Goal: Task Accomplishment & Management: Manage account settings

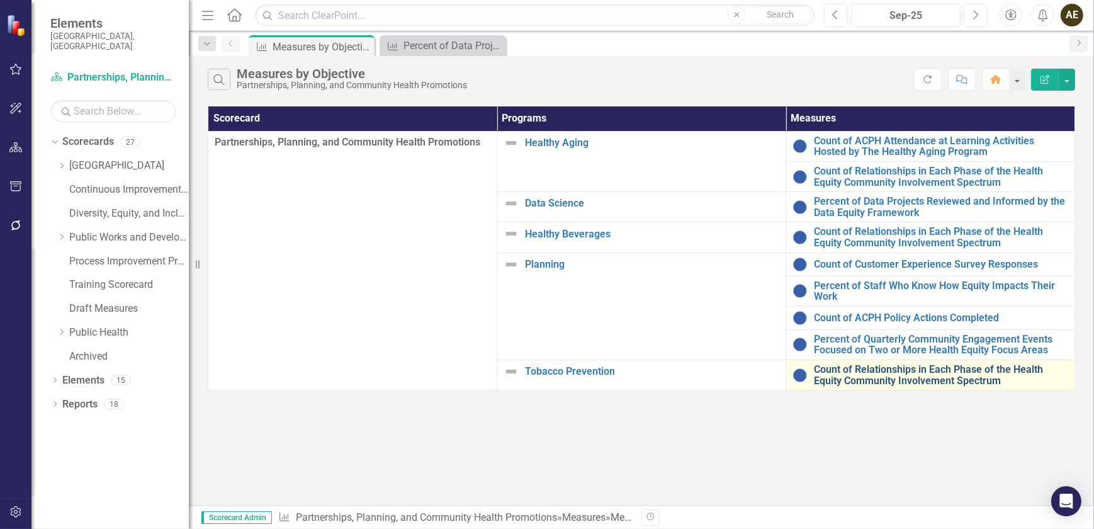
click at [878, 375] on link "Count of Relationships in Each Phase of the Health Equity Community Involvement…" at bounding box center [941, 375] width 254 height 22
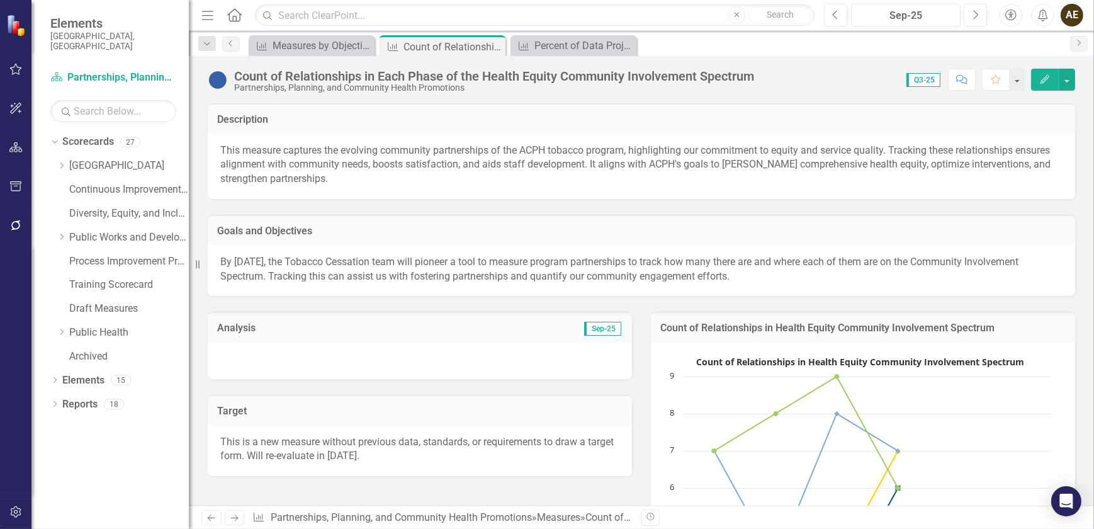
click at [929, 77] on span "Q3-25" at bounding box center [924, 80] width 34 height 14
click at [907, 18] on div "Sep-25" at bounding box center [906, 15] width 101 height 15
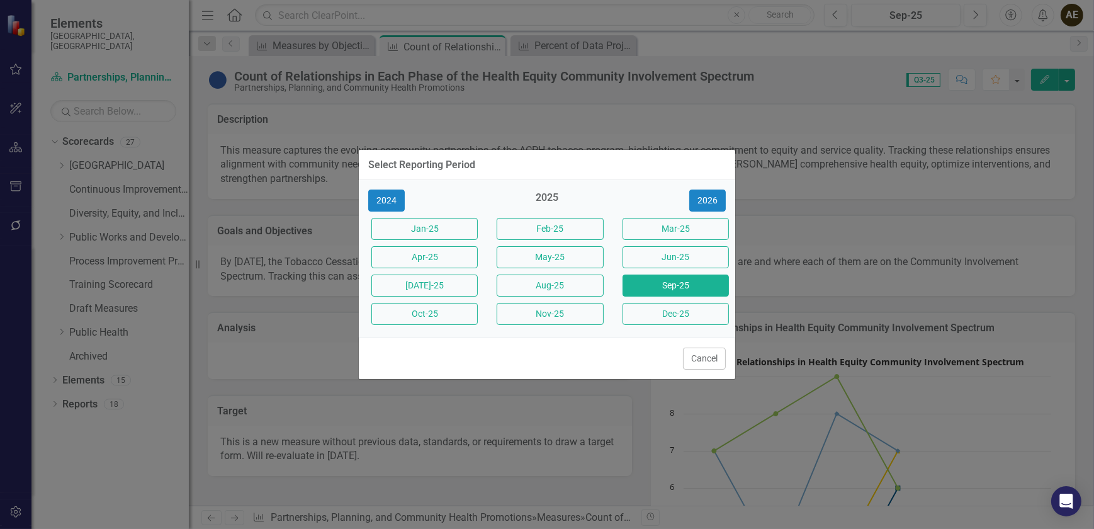
click at [572, 281] on button "Aug-25" at bounding box center [550, 285] width 106 height 22
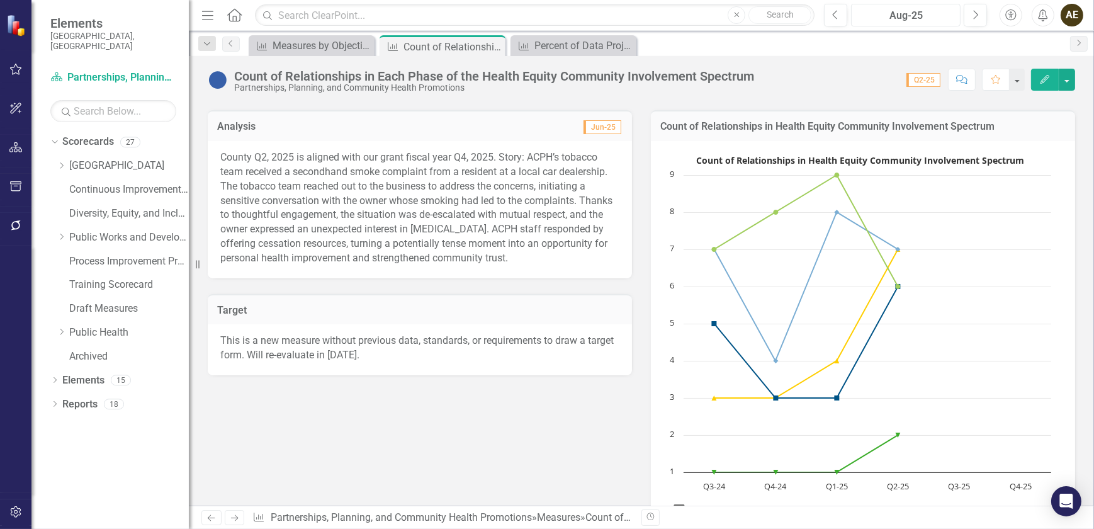
scroll to position [229, 0]
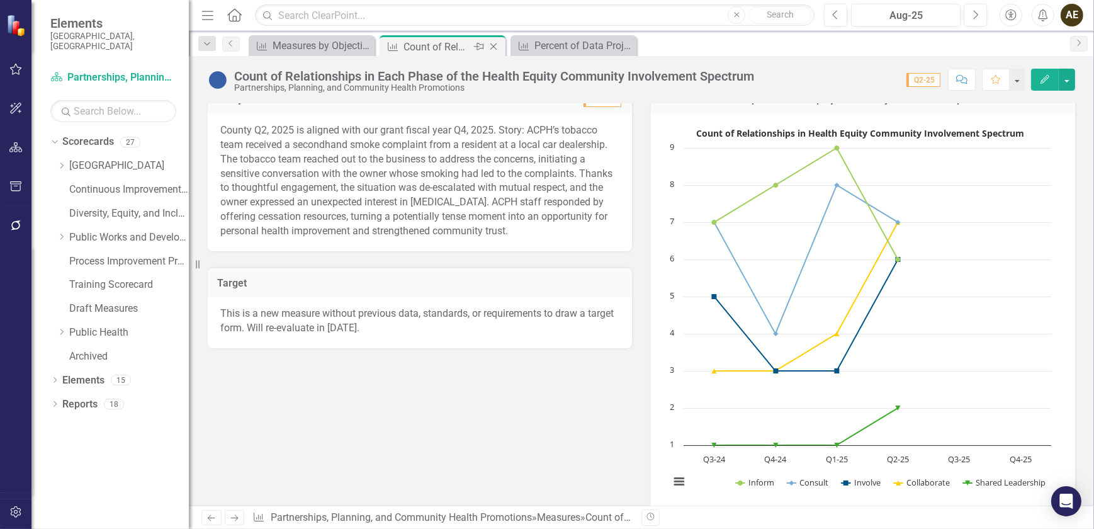
click at [490, 44] on icon "Close" at bounding box center [493, 47] width 13 height 10
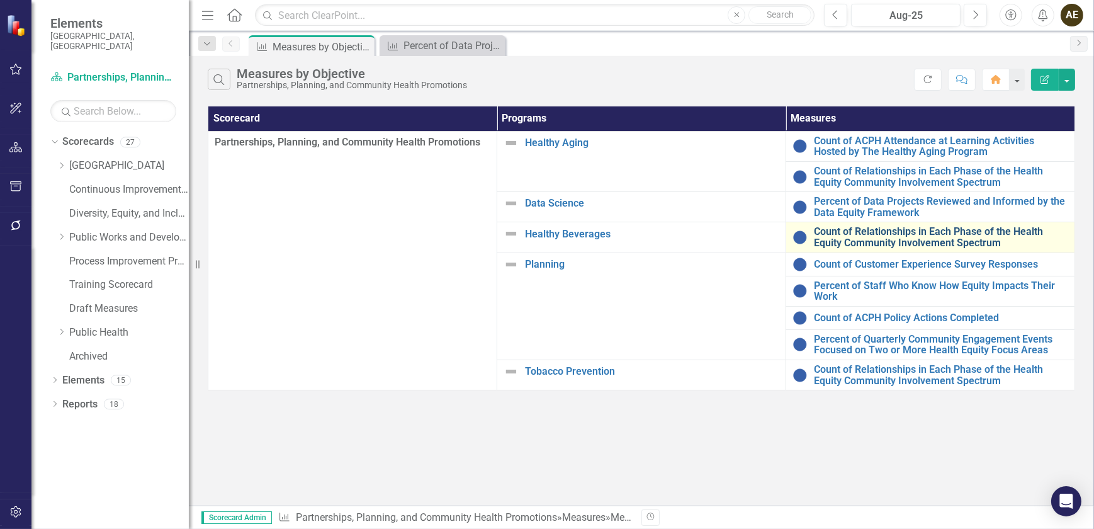
click at [837, 239] on link "Count of Relationships in Each Phase of the Health Equity Community Involvement…" at bounding box center [941, 237] width 254 height 22
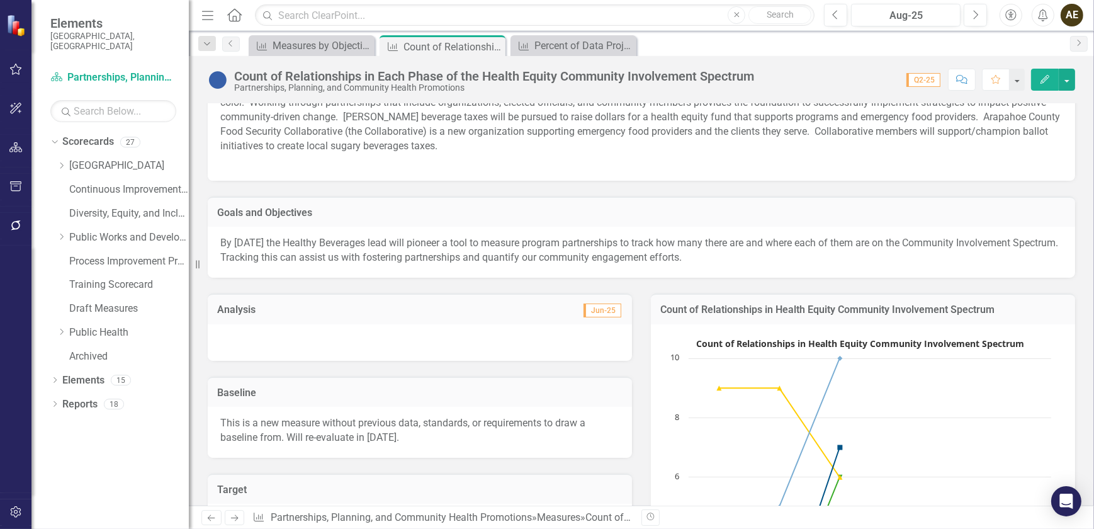
scroll to position [57, 0]
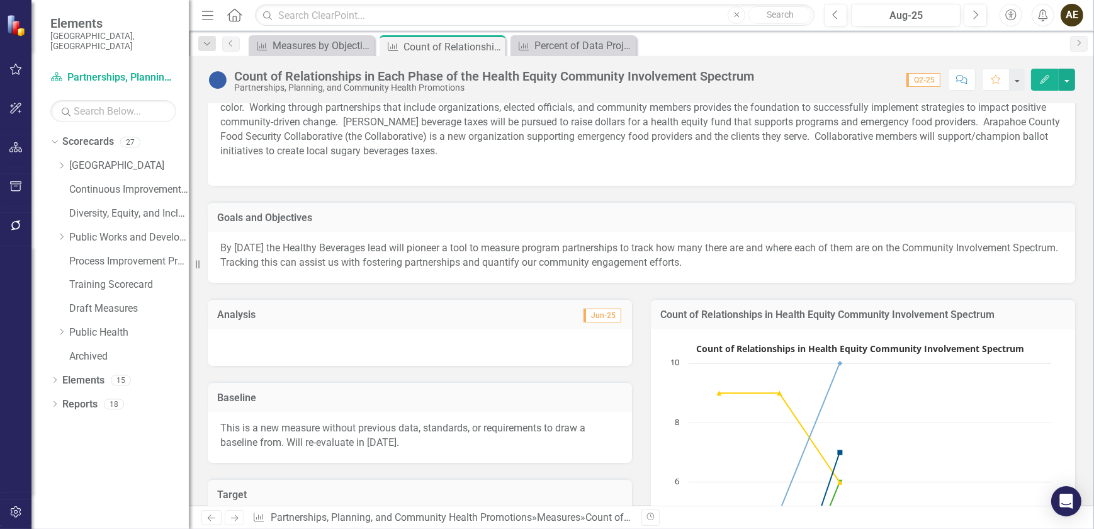
click at [933, 81] on span "Q2-25" at bounding box center [924, 80] width 34 height 14
click at [463, 342] on div at bounding box center [420, 347] width 424 height 37
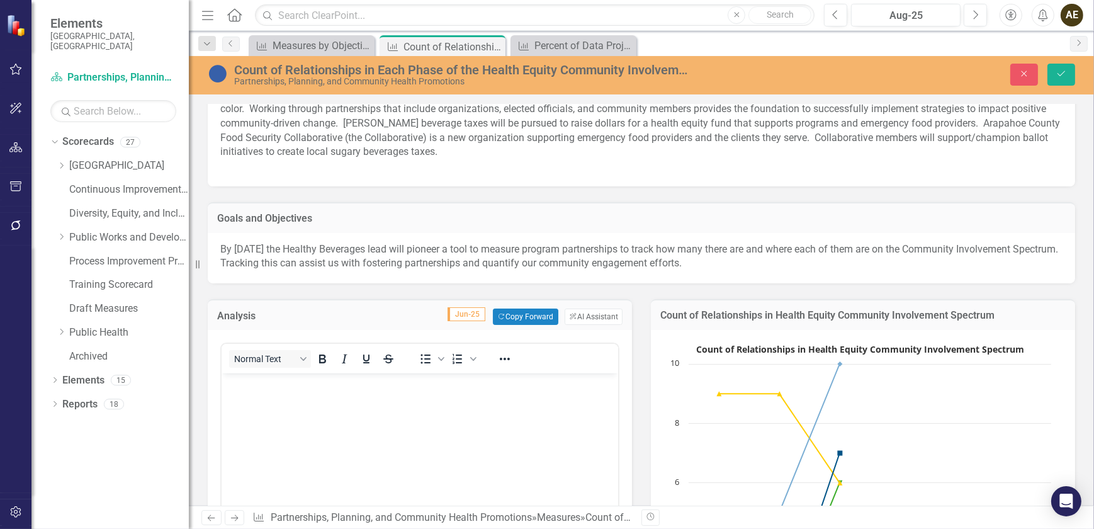
scroll to position [0, 0]
click at [310, 393] on body "Rich Text Area. Press ALT-0 for help." at bounding box center [419, 467] width 397 height 189
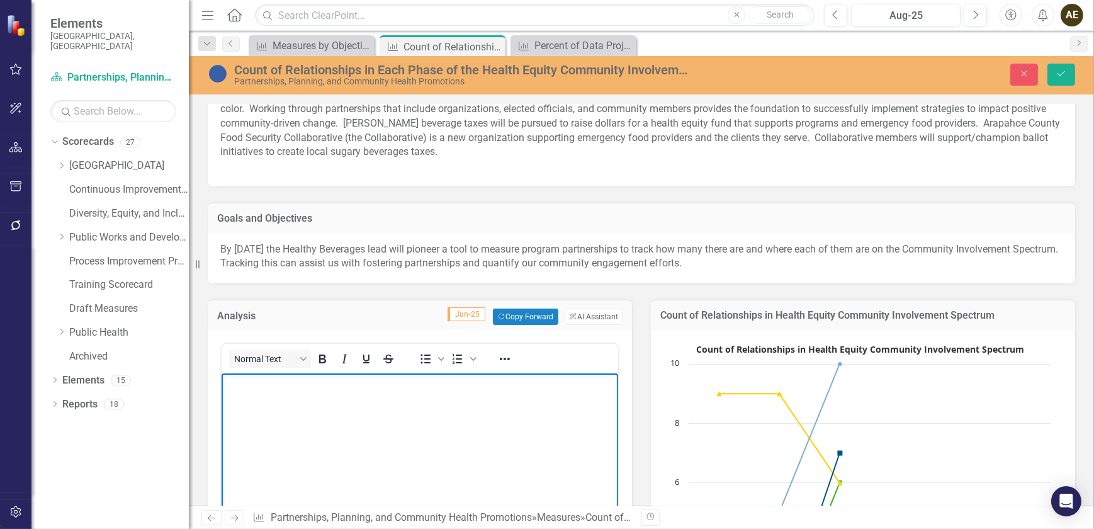
paste body "Rich Text Area. Press ALT-0 for help."
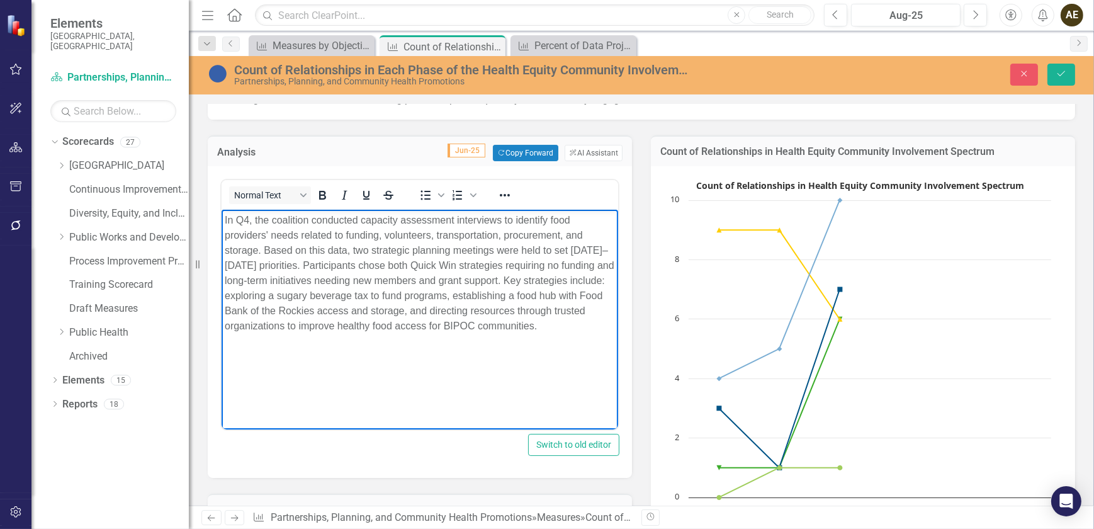
scroll to position [229, 0]
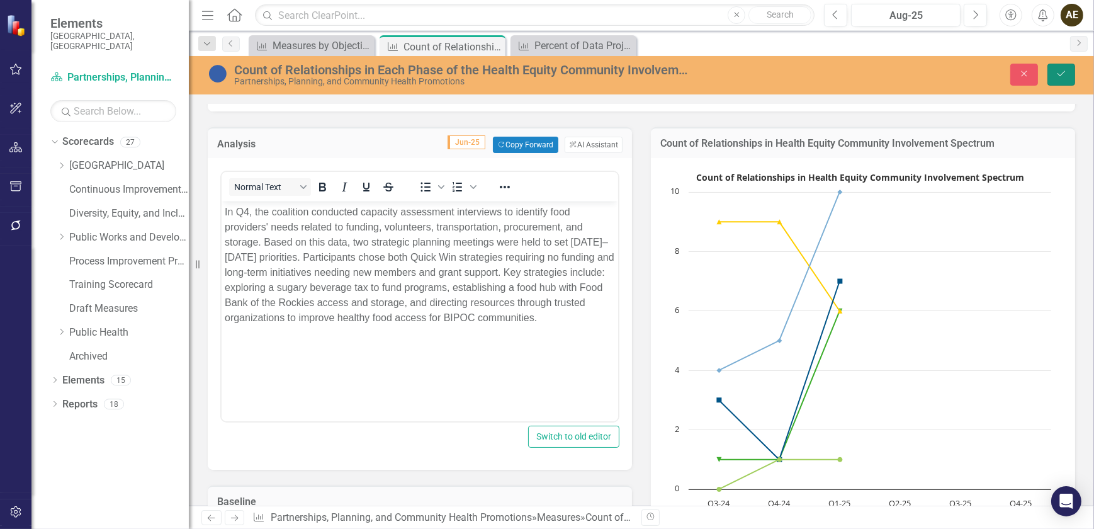
click at [1069, 72] on button "Save" at bounding box center [1062, 75] width 28 height 22
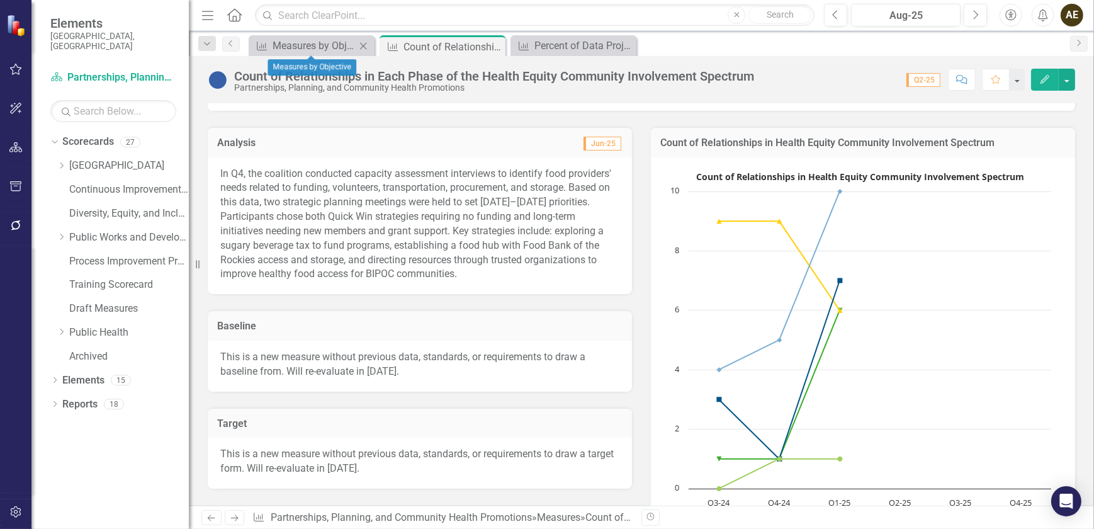
click at [321, 55] on div "Measure Measures by Objective Close" at bounding box center [312, 45] width 126 height 21
click at [317, 47] on div "Measures by Objective" at bounding box center [314, 46] width 83 height 16
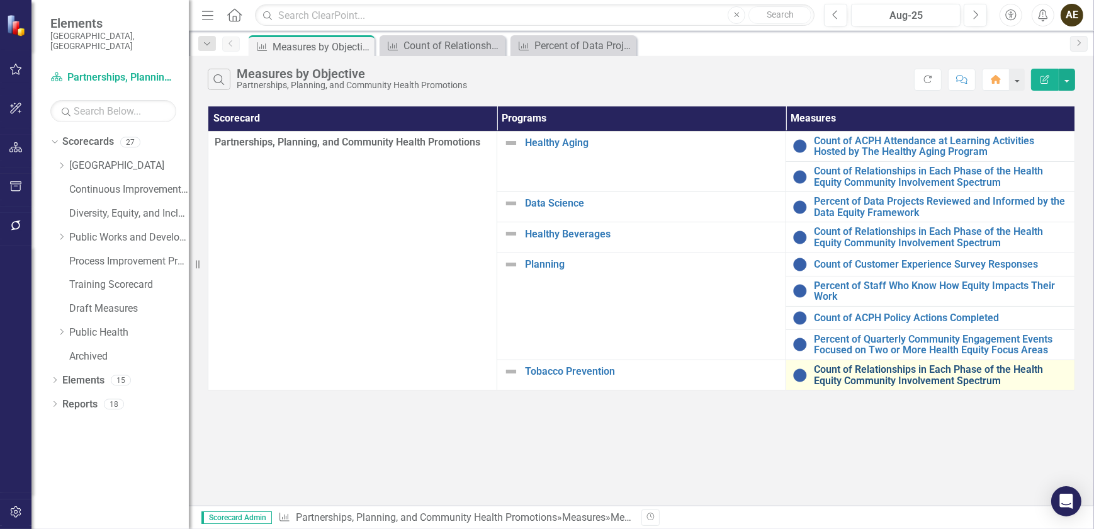
click at [831, 371] on link "Count of Relationships in Each Phase of the Health Equity Community Involvement…" at bounding box center [941, 375] width 254 height 22
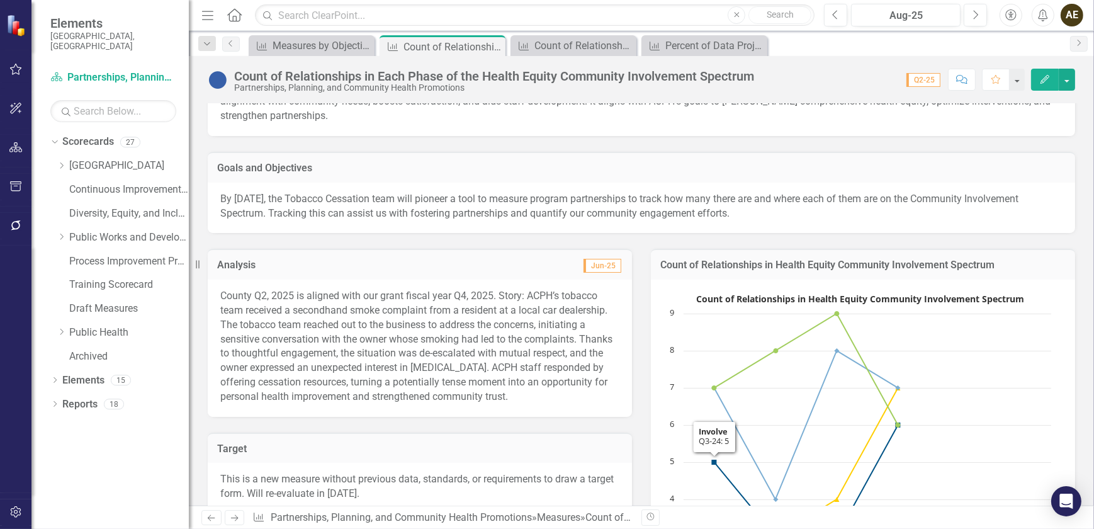
scroll to position [57, 0]
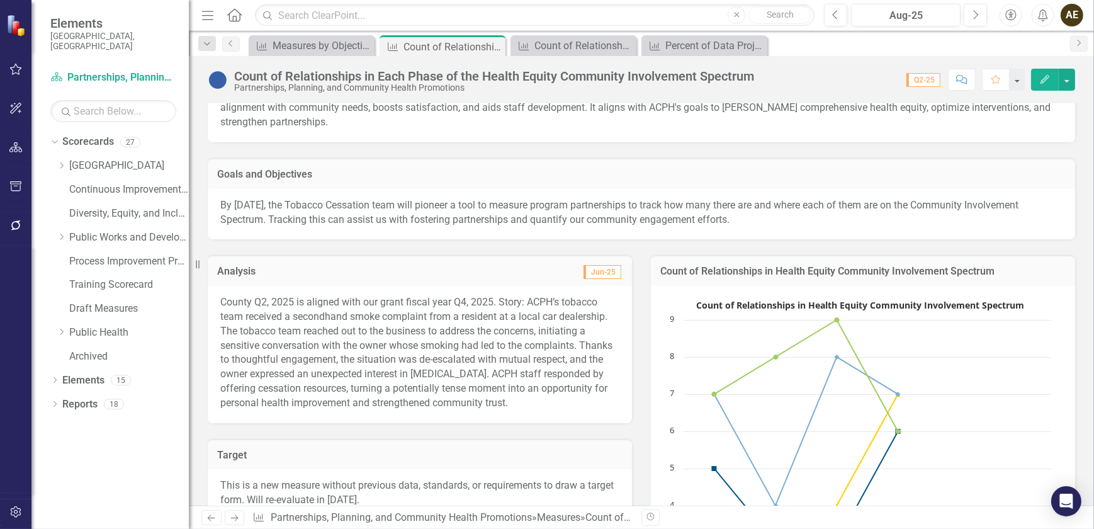
click at [326, 314] on p "County Q2, 2025 is aligned with our grant fiscal year Q4, 2025. Story: ACPH’s t…" at bounding box center [419, 352] width 399 height 115
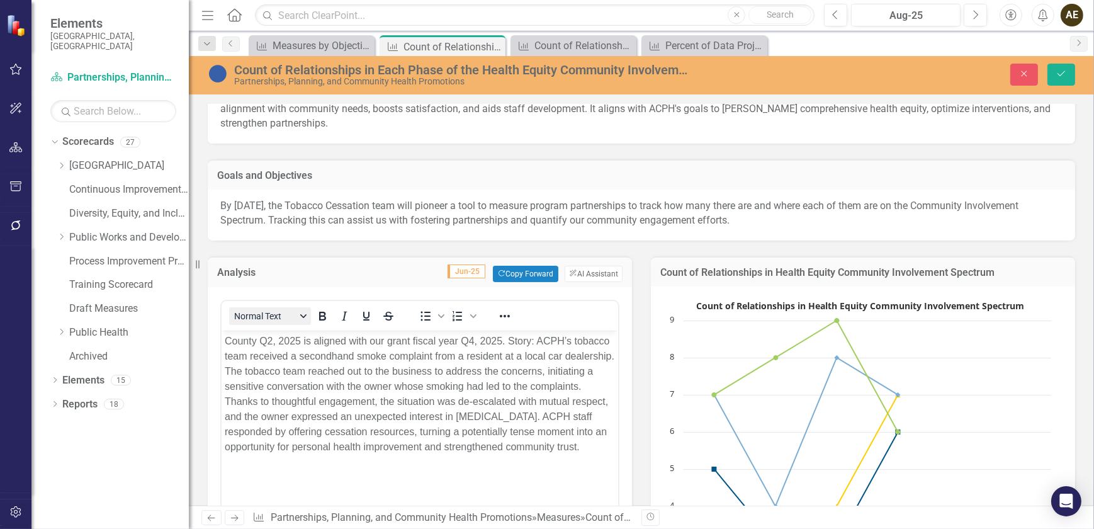
scroll to position [0, 0]
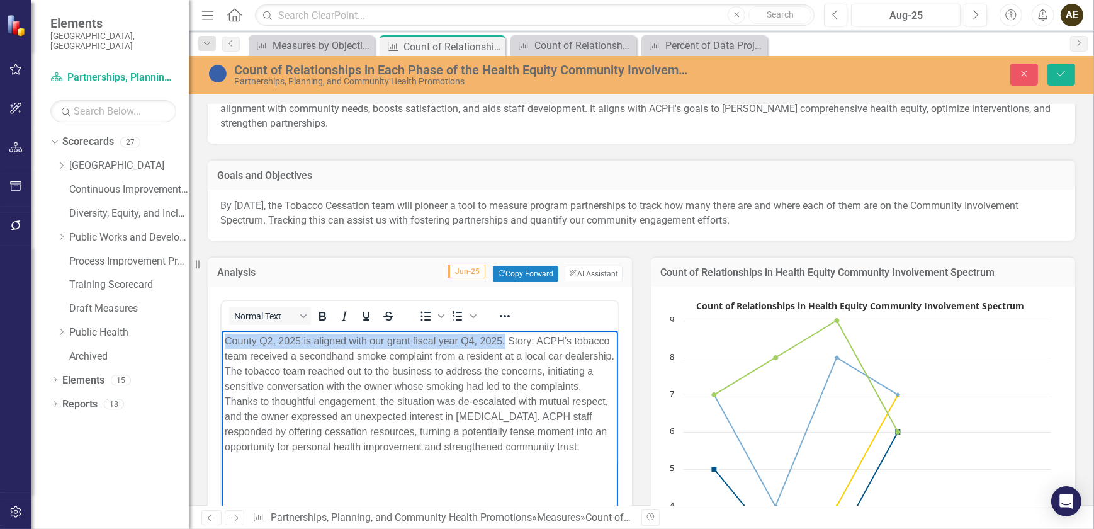
drag, startPoint x: 222, startPoint y: 339, endPoint x: 504, endPoint y: 339, distance: 282.0
click at [504, 339] on body "County Q2, 2025 is aligned with our grant fiscal year Q4, 2025. Story: ACPH’s t…" at bounding box center [419, 424] width 397 height 189
copy p "County Q2, 2025 is aligned with our grant fiscal year Q4, 2025."
click at [1031, 76] on button "Close" at bounding box center [1024, 75] width 28 height 22
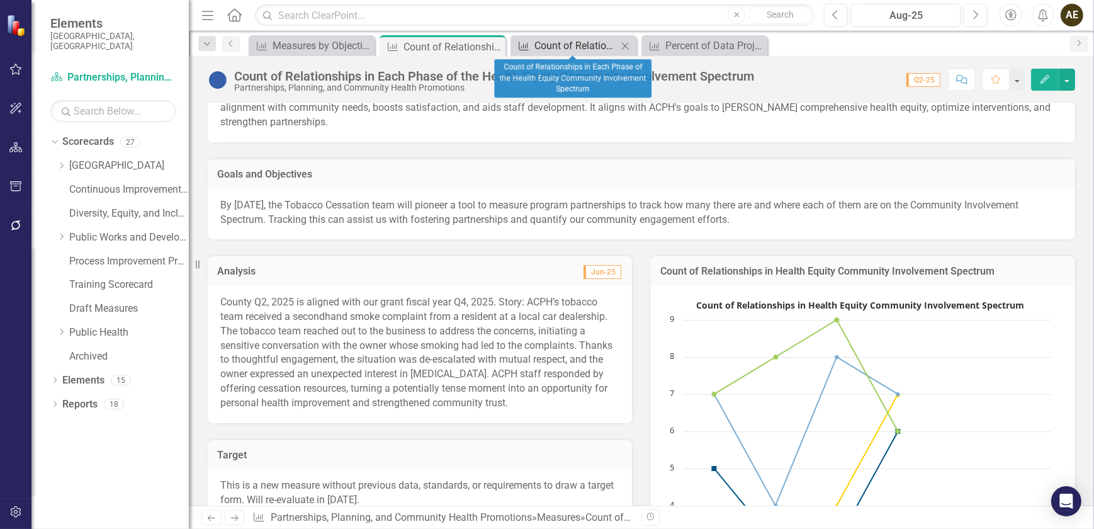
click at [584, 46] on div "Count of Relationships in Each Phase of the Health Equity Community Involvement…" at bounding box center [575, 46] width 83 height 16
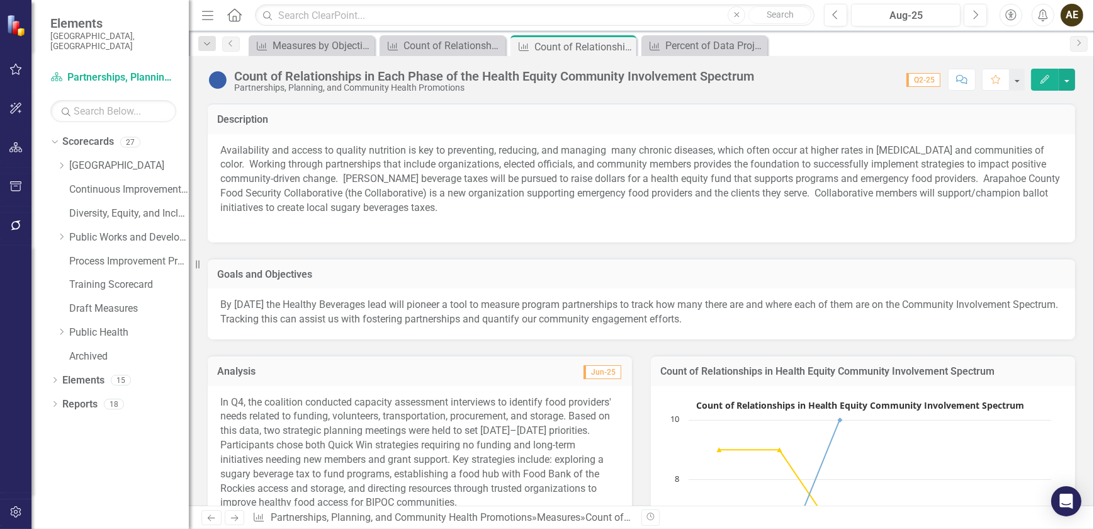
click at [367, 419] on p "In Q4, the coalition conducted capacity assessment interviews to identify food …" at bounding box center [419, 452] width 399 height 115
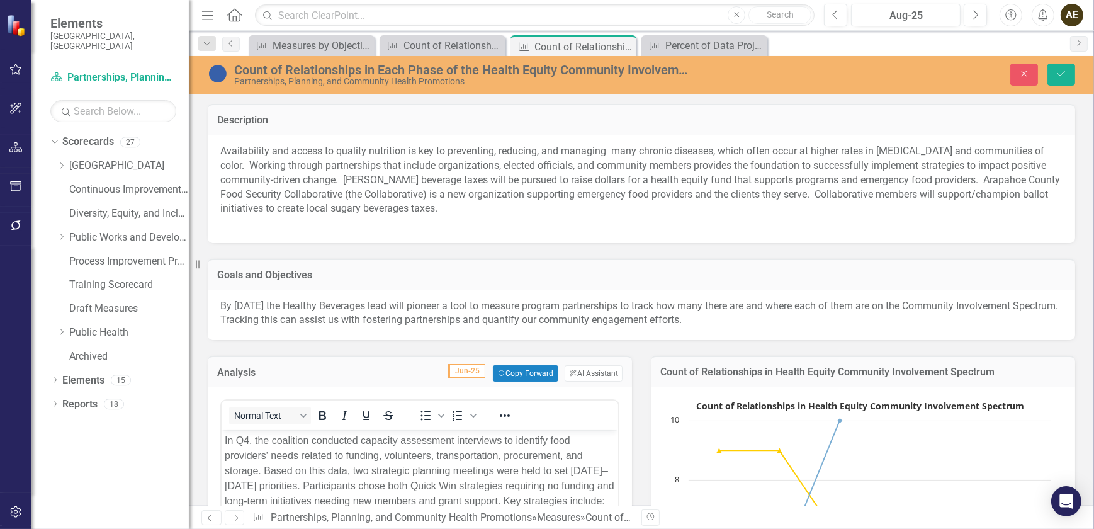
click at [221, 440] on body "In Q4, the coalition conducted capacity assessment interviews to identify food …" at bounding box center [419, 524] width 397 height 189
paste body "Rich Text Area. Press ALT-0 for help."
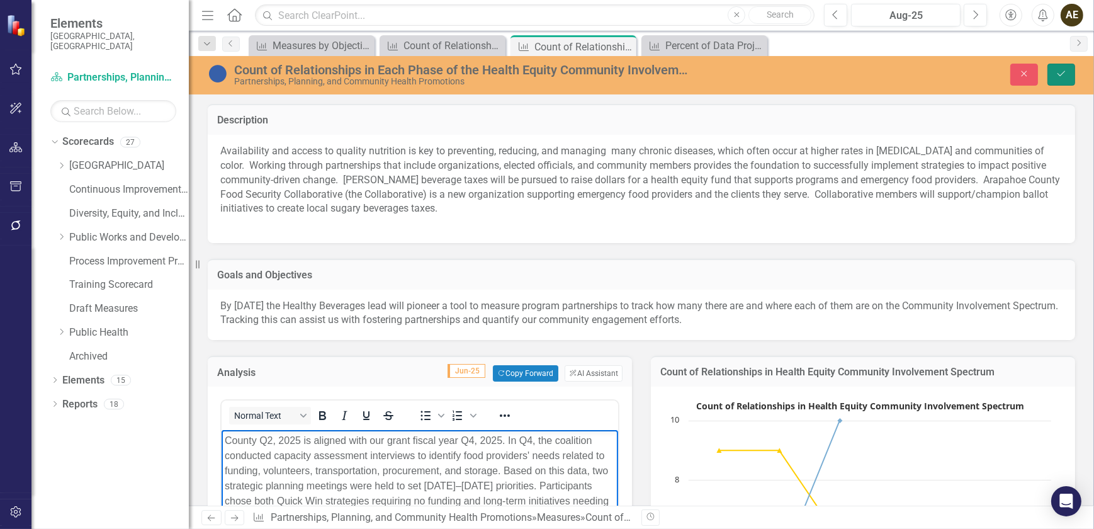
click at [1064, 70] on icon "Save" at bounding box center [1061, 73] width 11 height 9
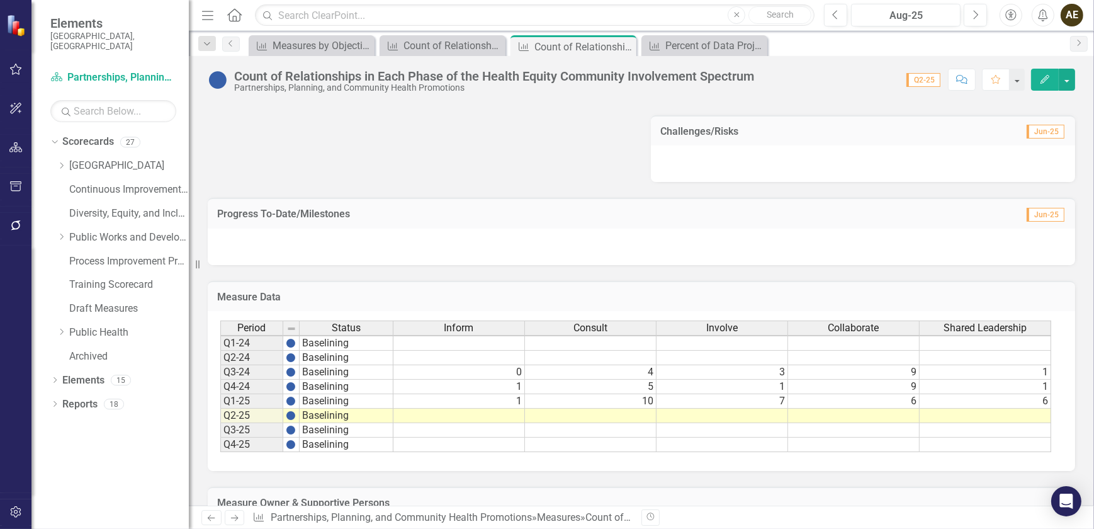
scroll to position [0, 7]
click at [466, 413] on td at bounding box center [459, 416] width 132 height 14
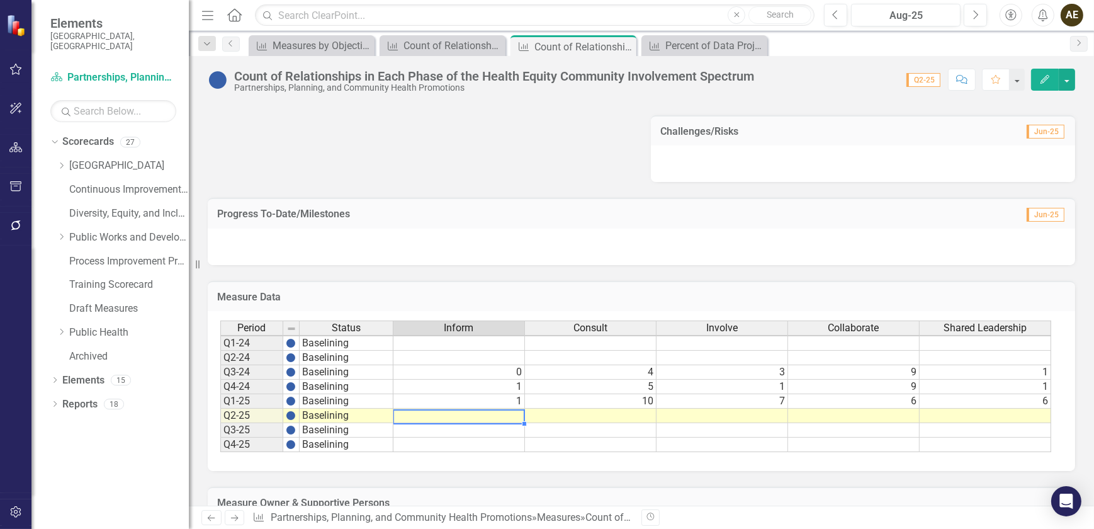
scroll to position [0, 0]
click at [466, 413] on td at bounding box center [459, 416] width 132 height 14
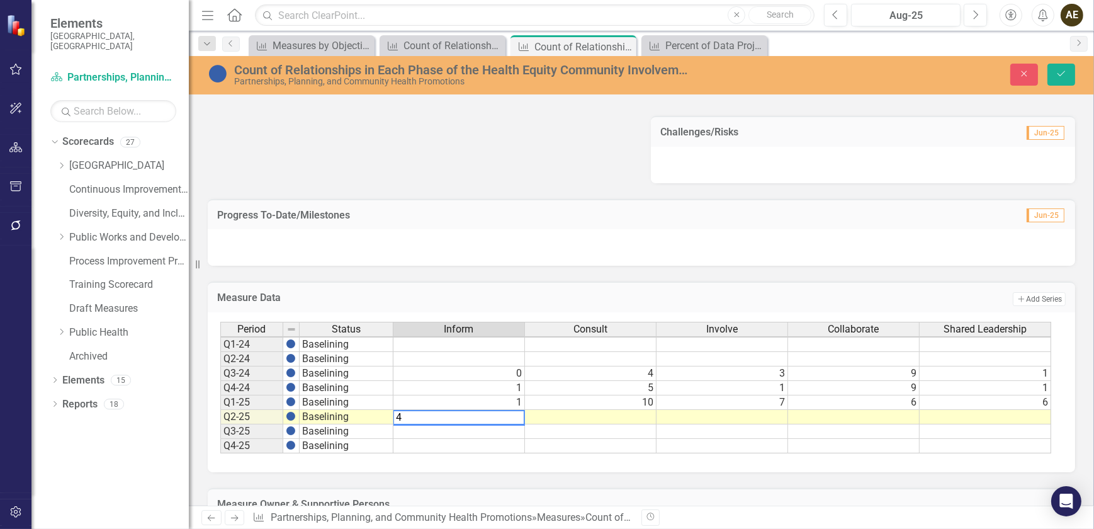
type textarea "4"
click at [569, 413] on td at bounding box center [591, 417] width 132 height 14
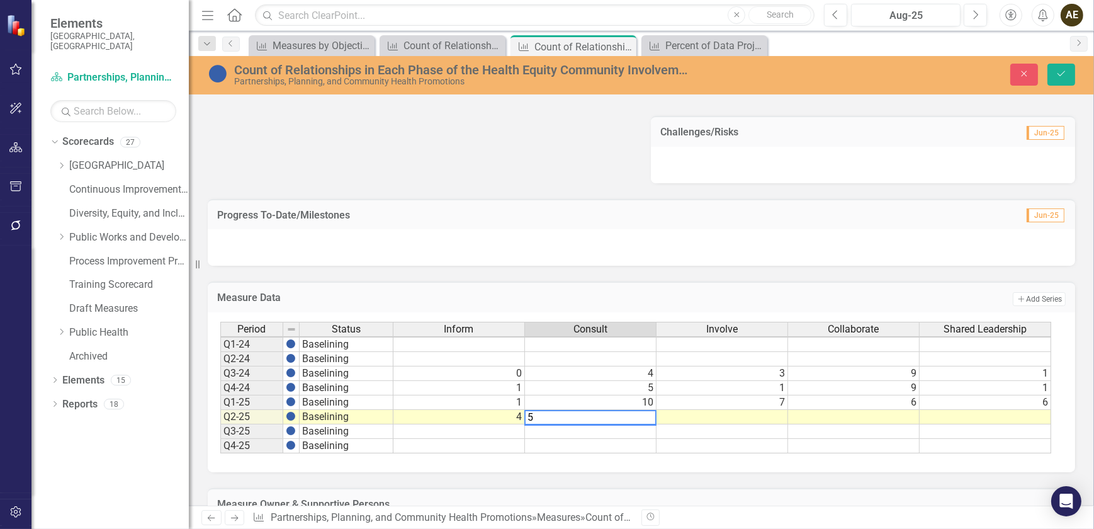
type textarea "5"
click at [692, 413] on td at bounding box center [723, 417] width 132 height 14
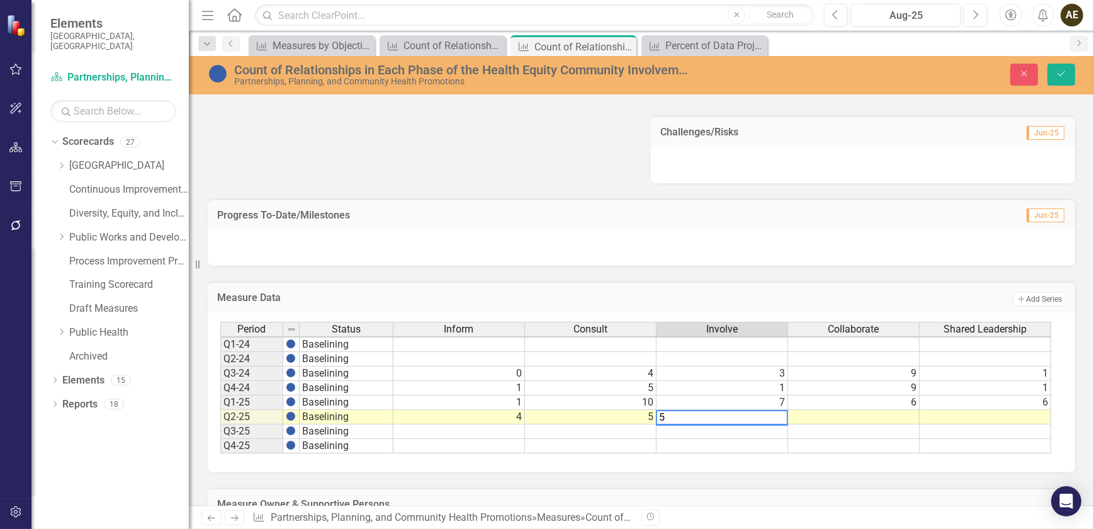
type textarea "5"
click at [833, 412] on td at bounding box center [854, 417] width 132 height 14
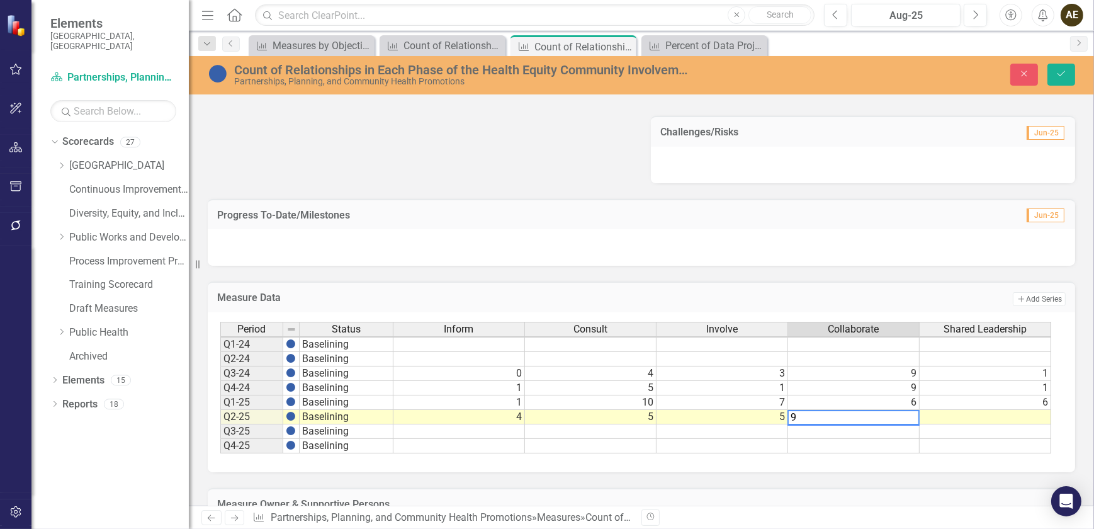
type textarea "9"
click at [949, 414] on td at bounding box center [986, 417] width 132 height 14
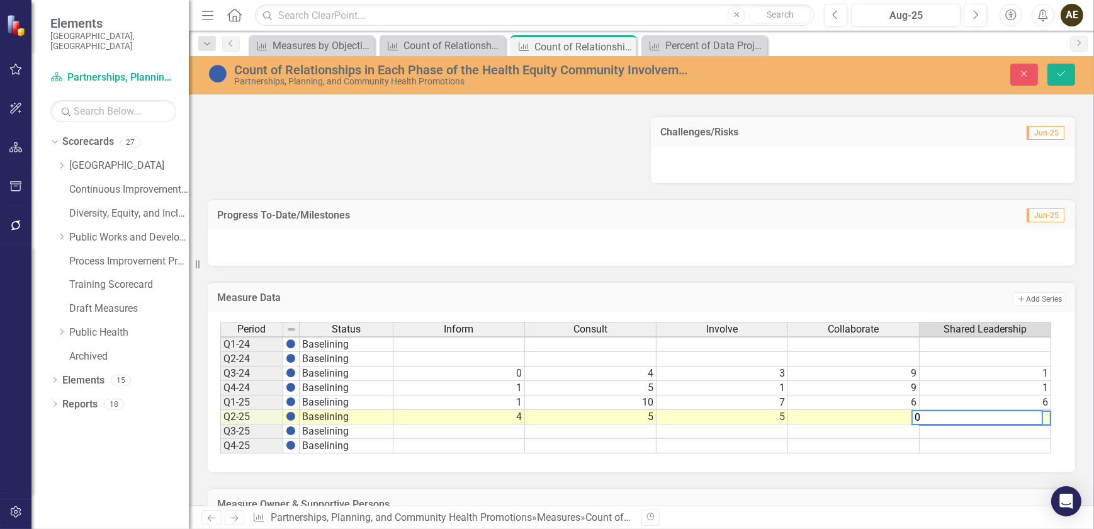
scroll to position [0, 7]
type textarea "0"
click at [1071, 77] on button "Save" at bounding box center [1062, 75] width 28 height 22
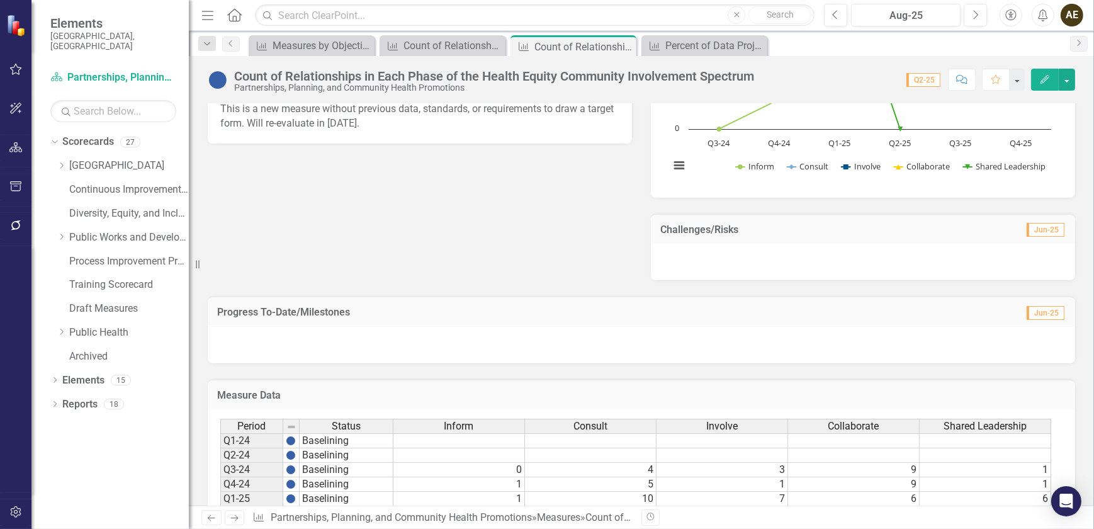
scroll to position [515, 0]
